Goal: Check status

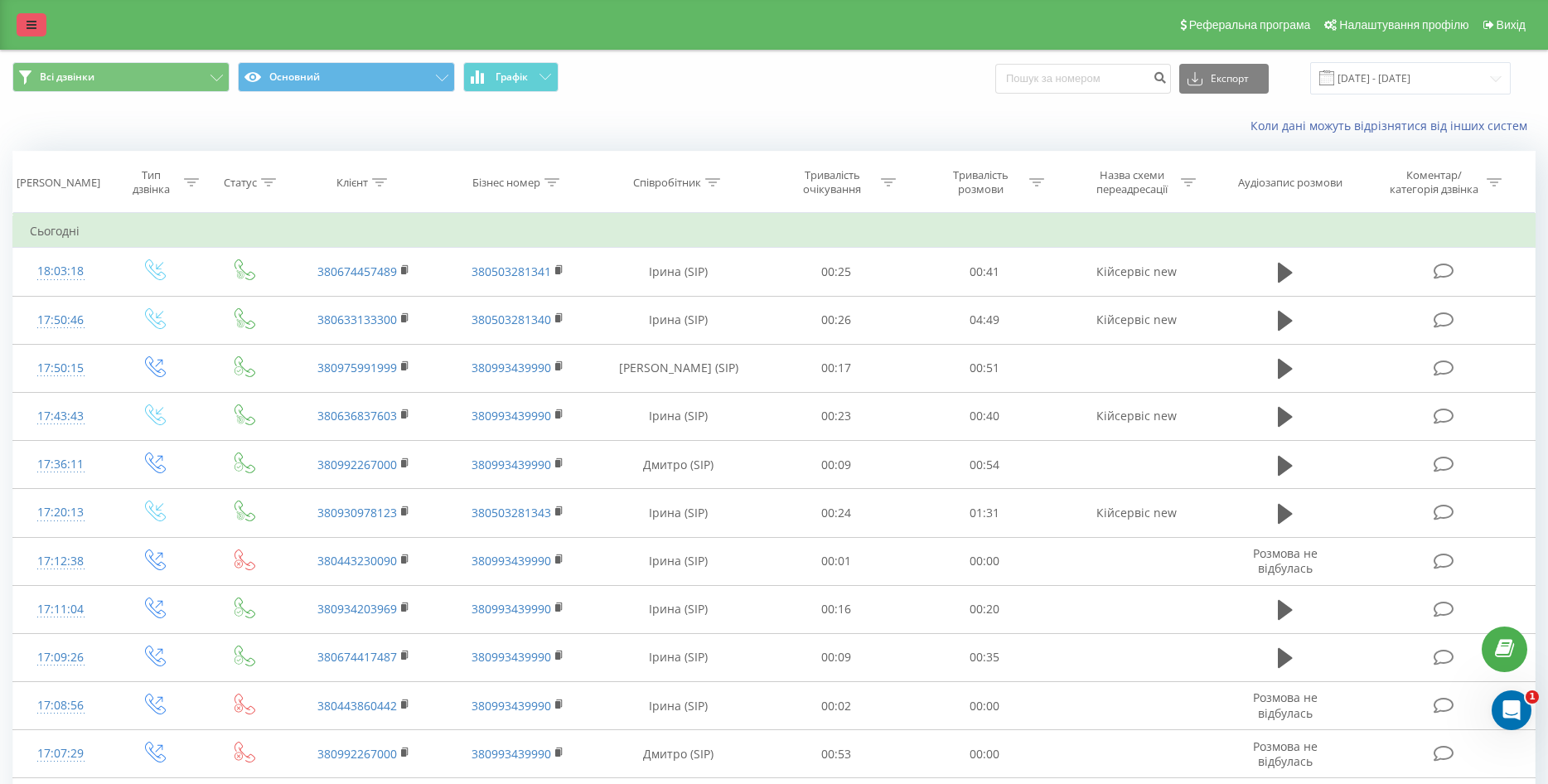
click at [23, 19] on link at bounding box center [31, 24] width 29 height 23
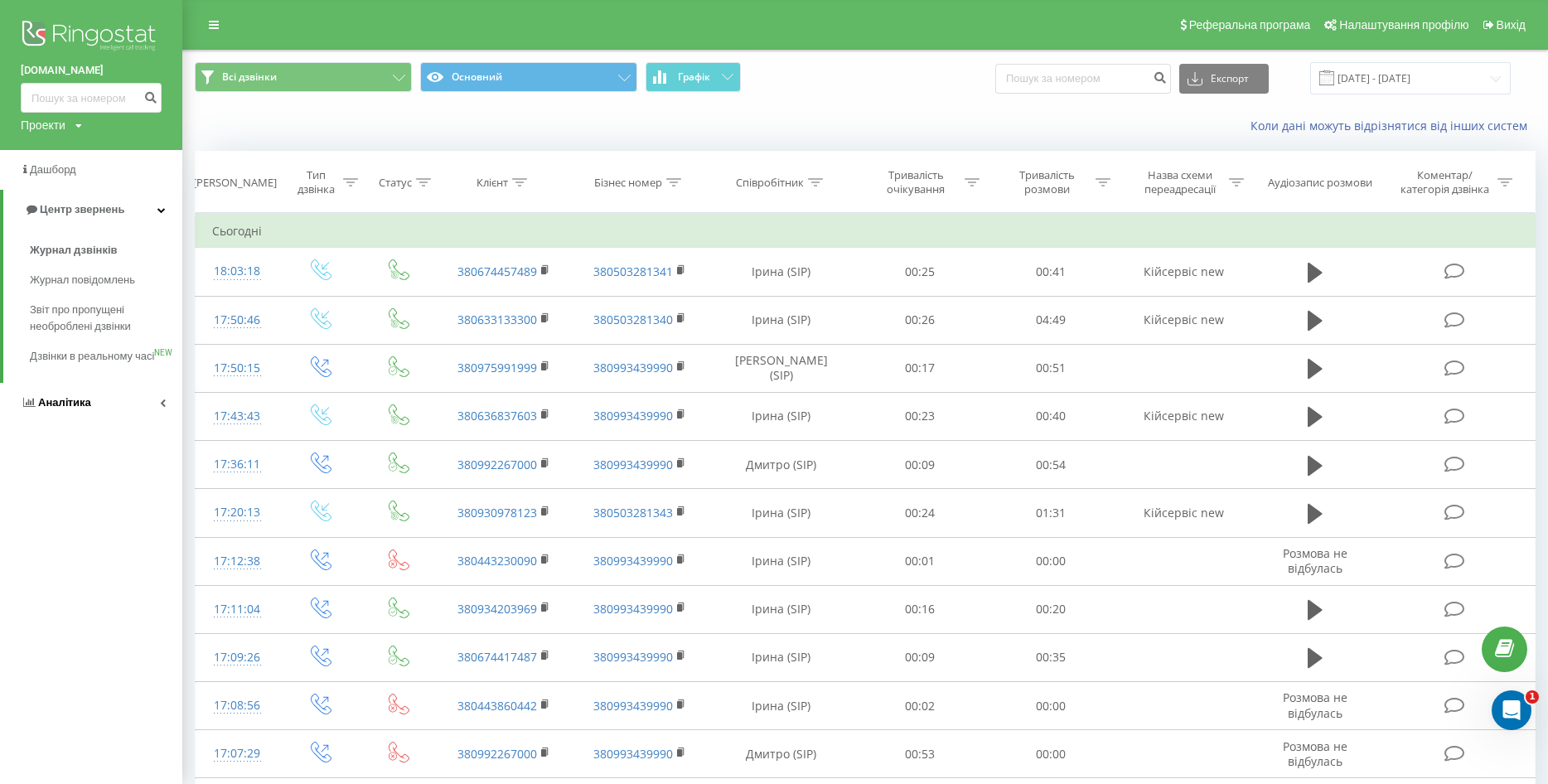
click at [74, 408] on span "Аналiтика" at bounding box center [64, 402] width 53 height 12
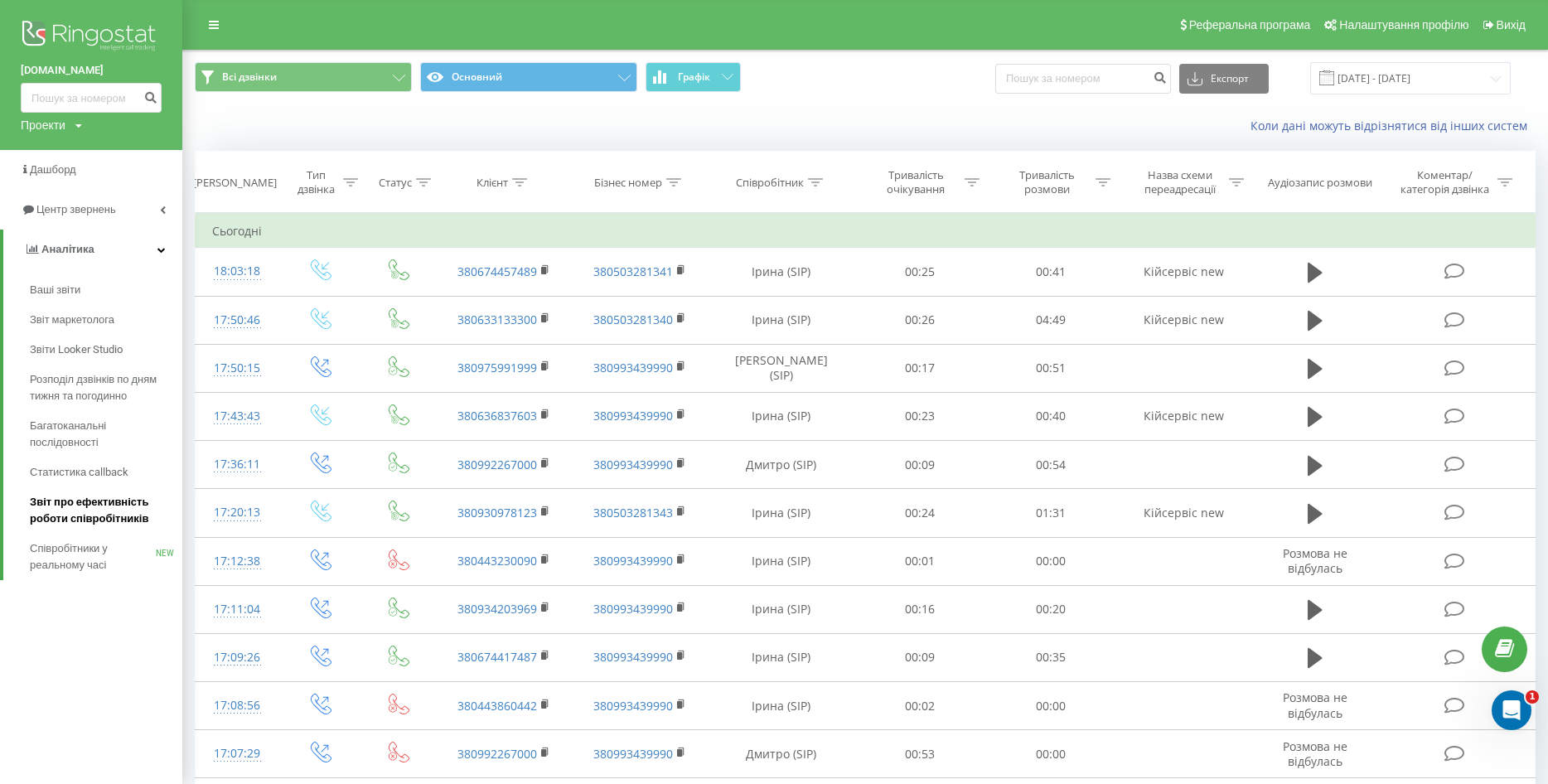
click at [91, 514] on span "Звіт про ефективність роботи співробітників" at bounding box center [101, 511] width 145 height 33
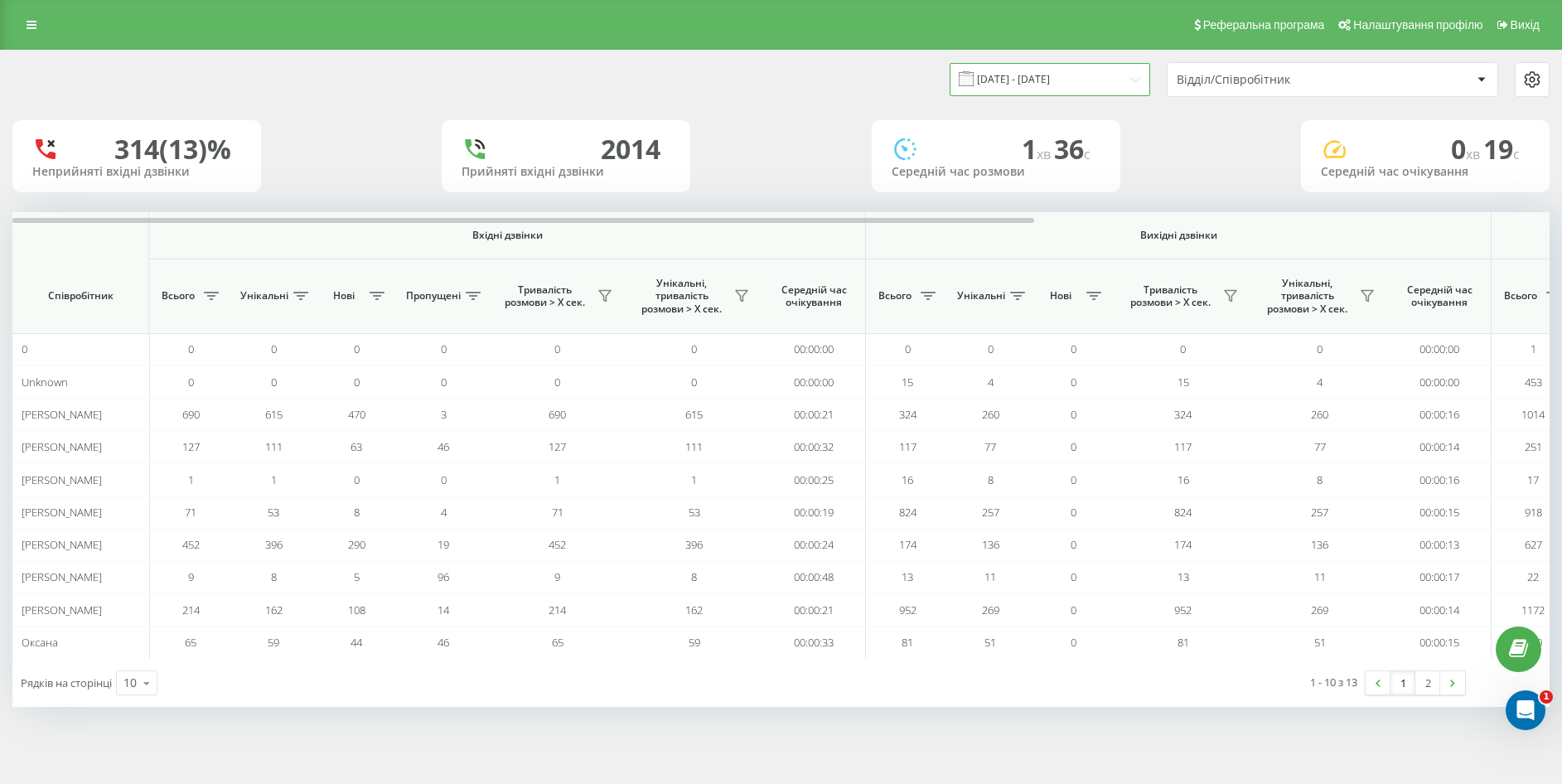
click at [1044, 69] on input "[DATE] - [DATE]" at bounding box center [1050, 79] width 201 height 32
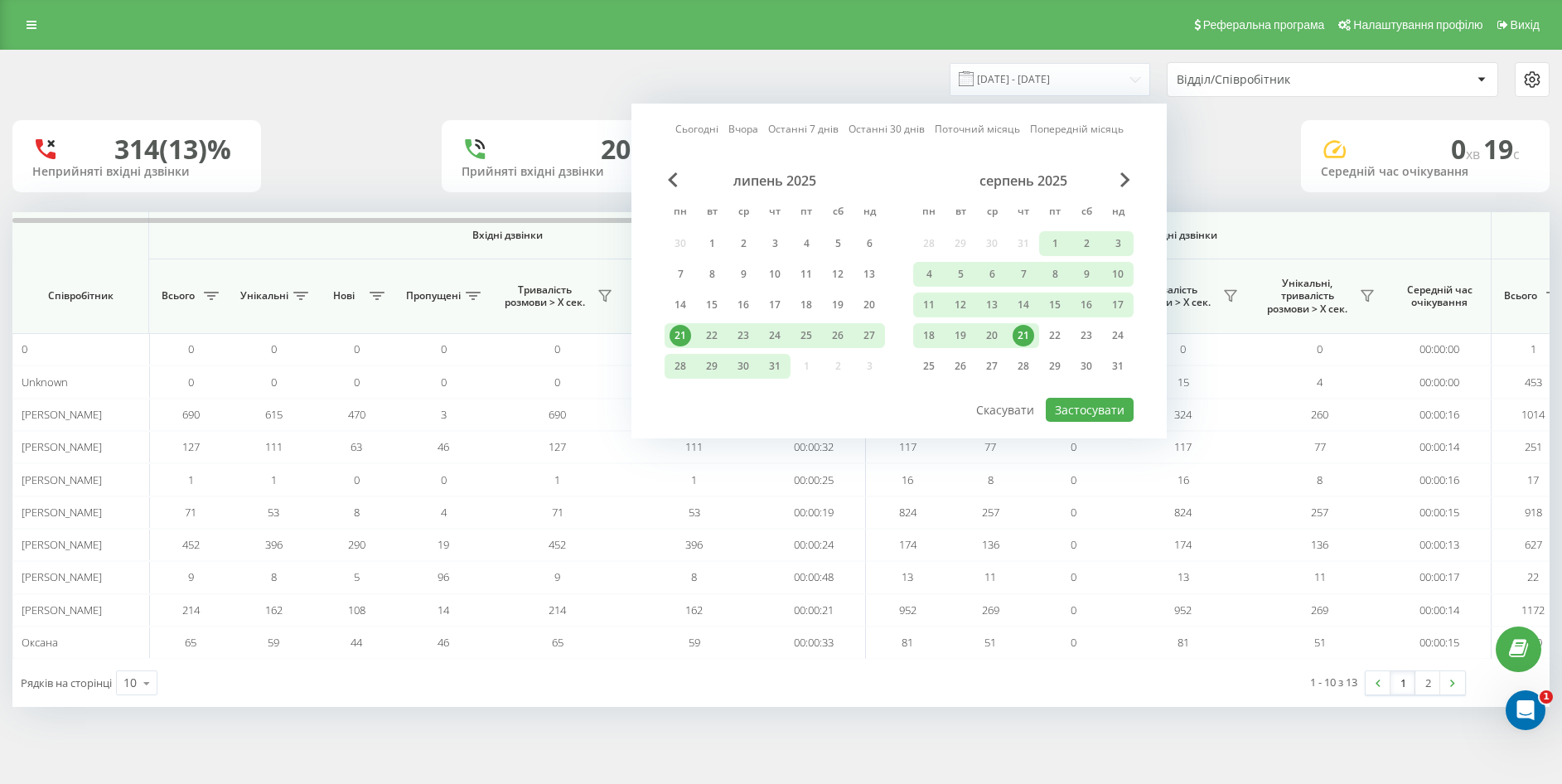
click at [1021, 340] on div "21" at bounding box center [1023, 335] width 22 height 22
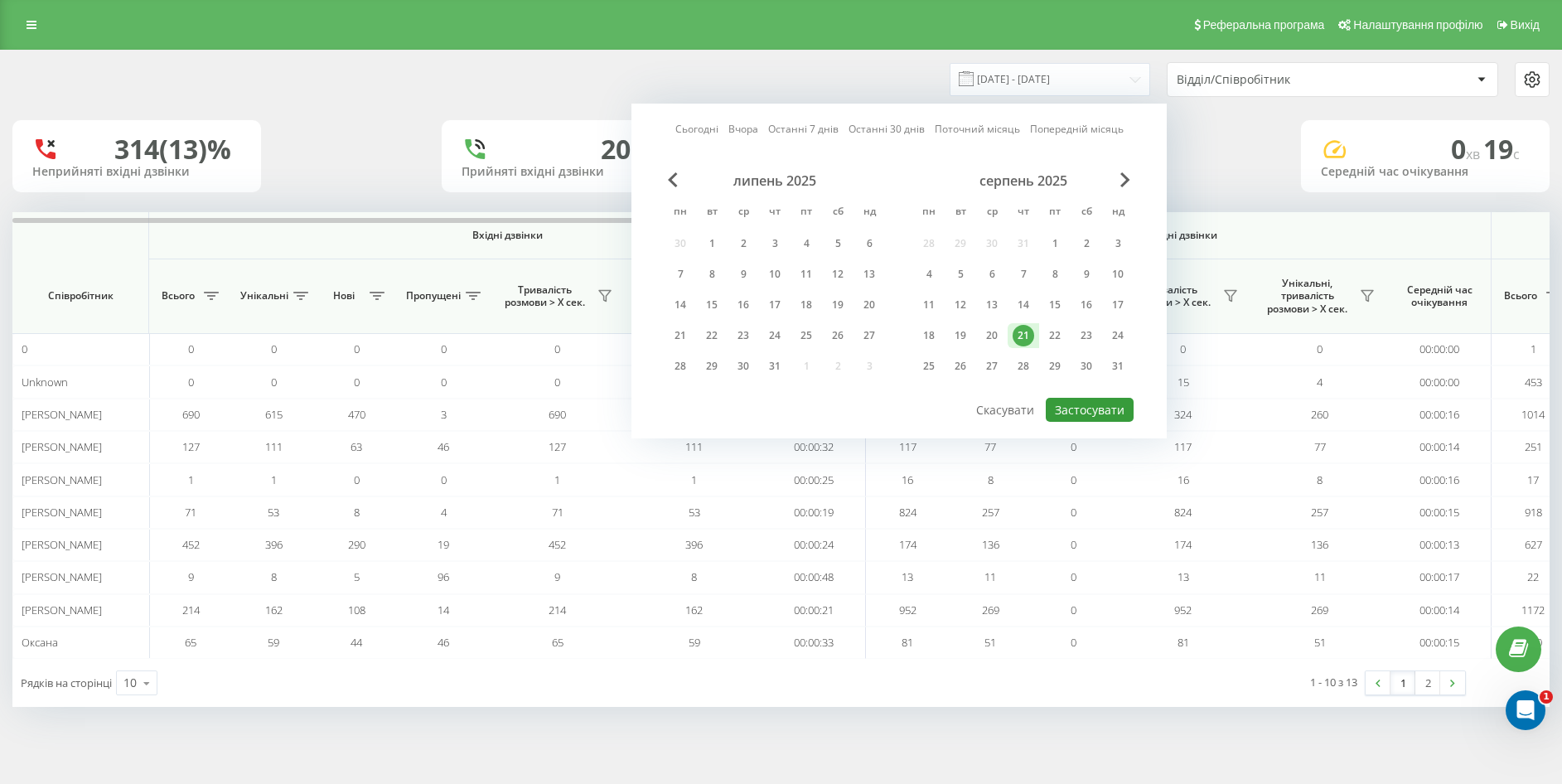
click at [1108, 408] on button "Застосувати" at bounding box center [1089, 410] width 87 height 24
type input "[DATE] - [DATE]"
